Goal: Navigation & Orientation: Understand site structure

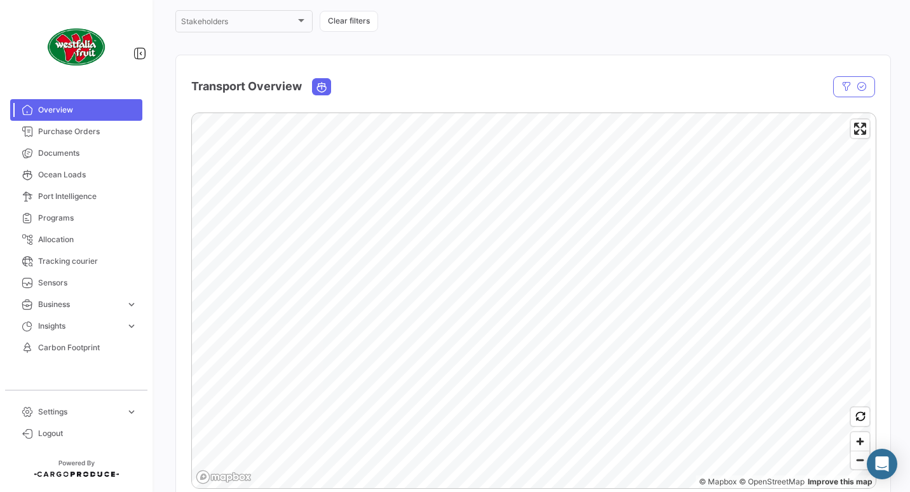
scroll to position [191, 0]
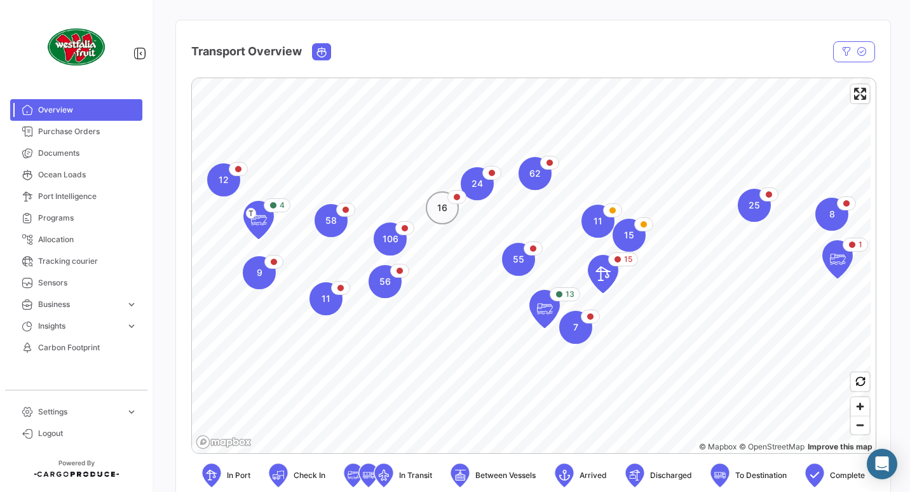
click at [448, 218] on div "16" at bounding box center [442, 207] width 33 height 33
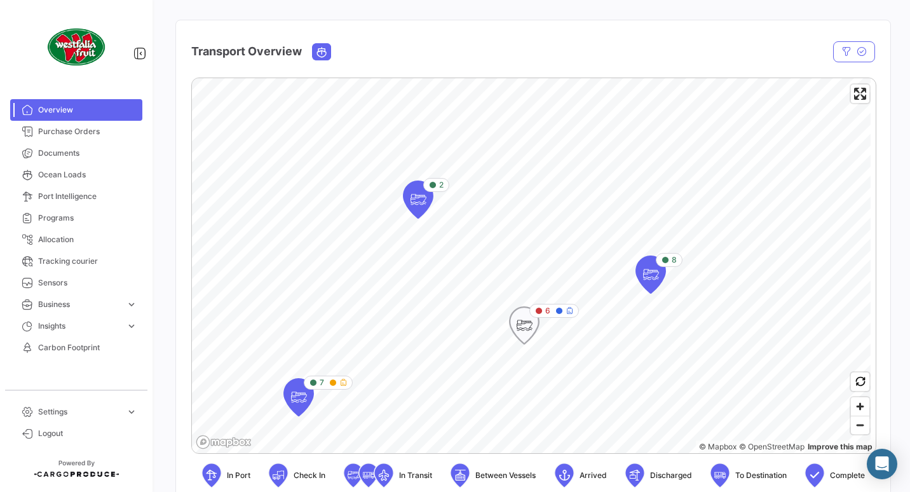
click at [528, 335] on icon "Map marker" at bounding box center [525, 325] width 18 height 27
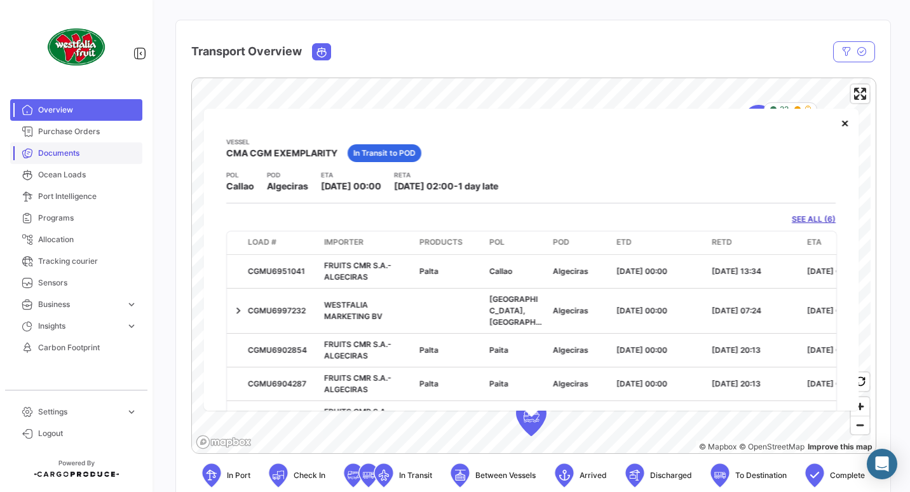
click at [69, 156] on span "Documents" at bounding box center [87, 152] width 99 height 11
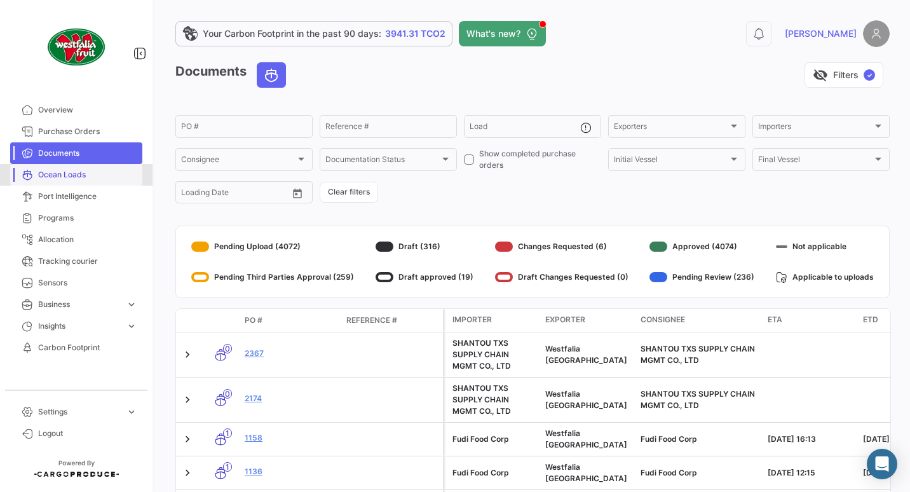
click at [60, 178] on span "Ocean Loads" at bounding box center [87, 174] width 99 height 11
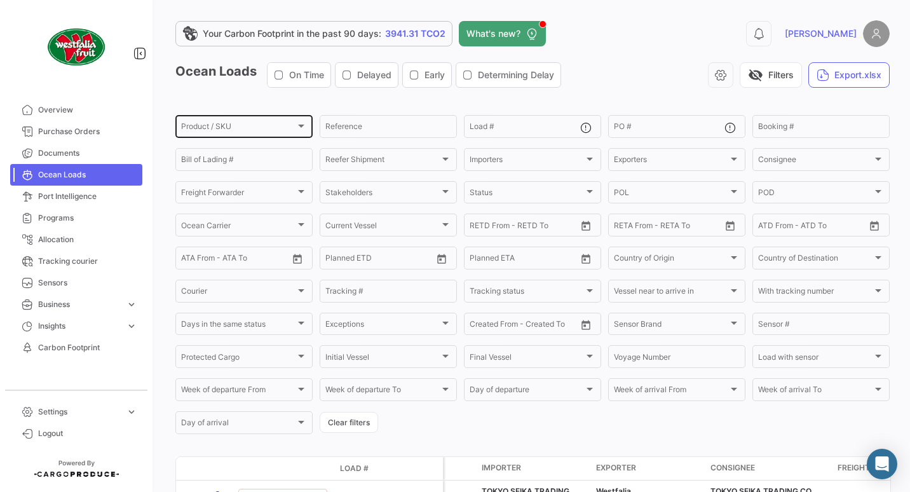
click at [300, 121] on div "Product / SKU Product / SKU" at bounding box center [244, 125] width 126 height 25
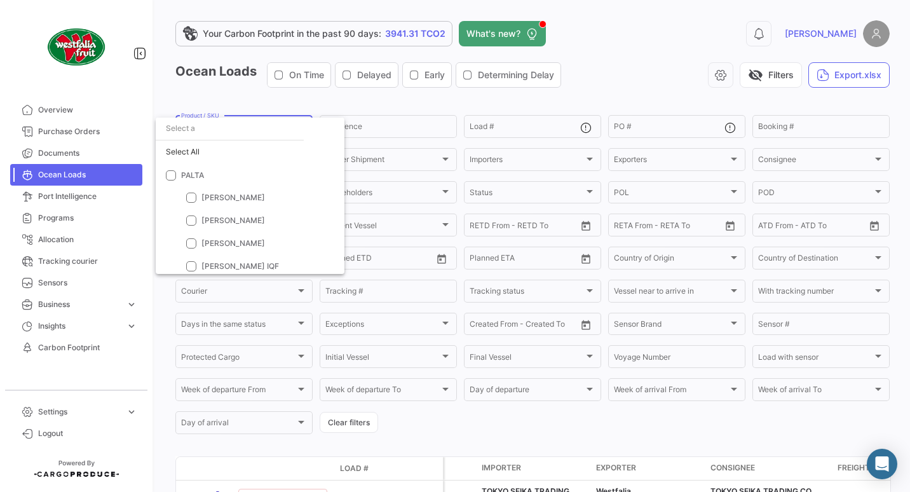
click at [282, 77] on div at bounding box center [455, 246] width 910 height 492
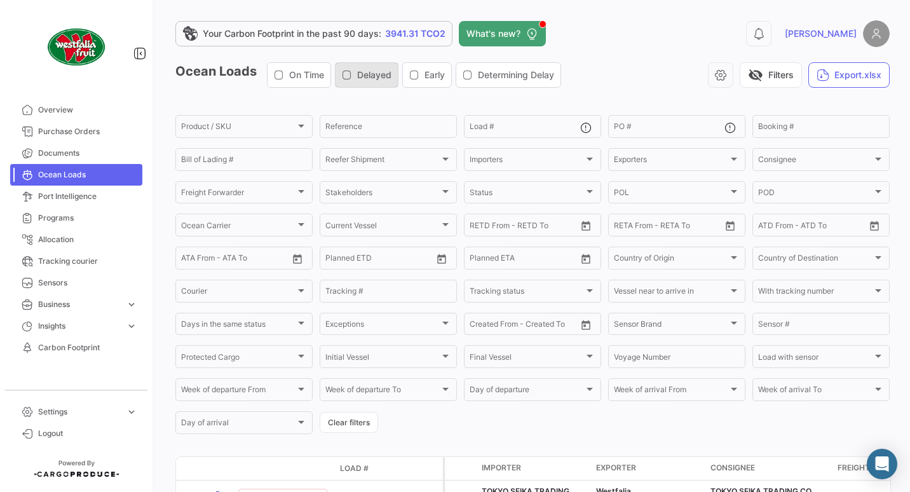
click at [348, 78] on icon "button" at bounding box center [347, 75] width 10 height 10
click at [60, 254] on link "Tracking courier" at bounding box center [76, 261] width 132 height 22
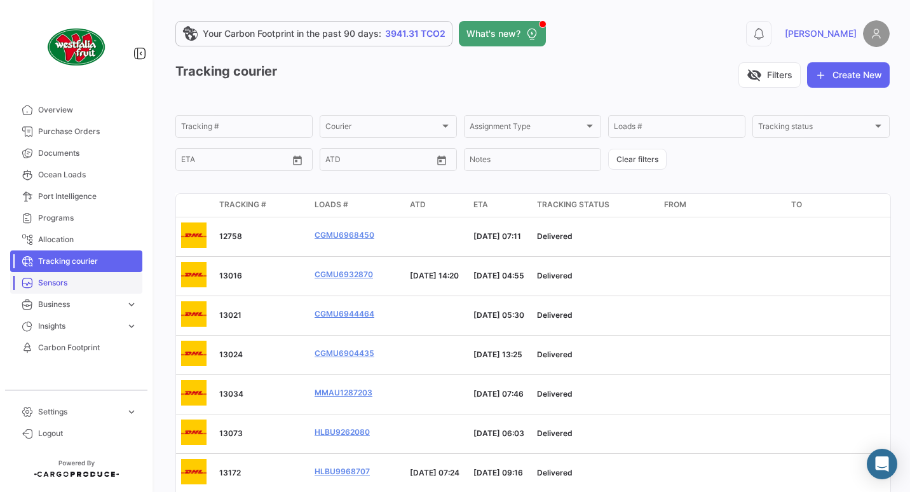
click at [41, 279] on span "Sensors" at bounding box center [87, 282] width 99 height 11
